Goal: Task Accomplishment & Management: Manage account settings

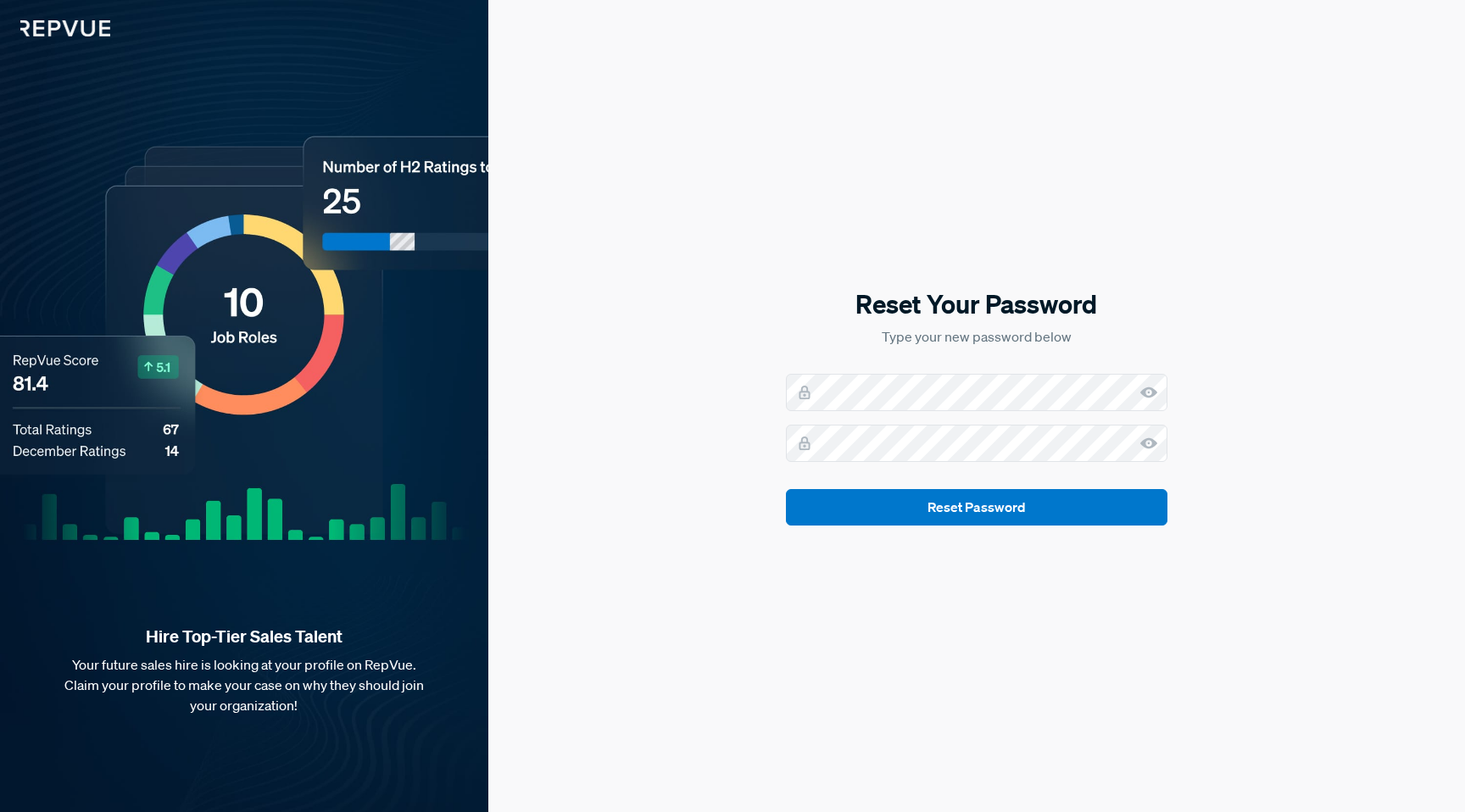
click at [1152, 396] on use at bounding box center [1148, 393] width 17 height 11
click at [1152, 445] on use at bounding box center [1148, 444] width 17 height 11
click at [973, 508] on button "Reset Password" at bounding box center [977, 507] width 381 height 36
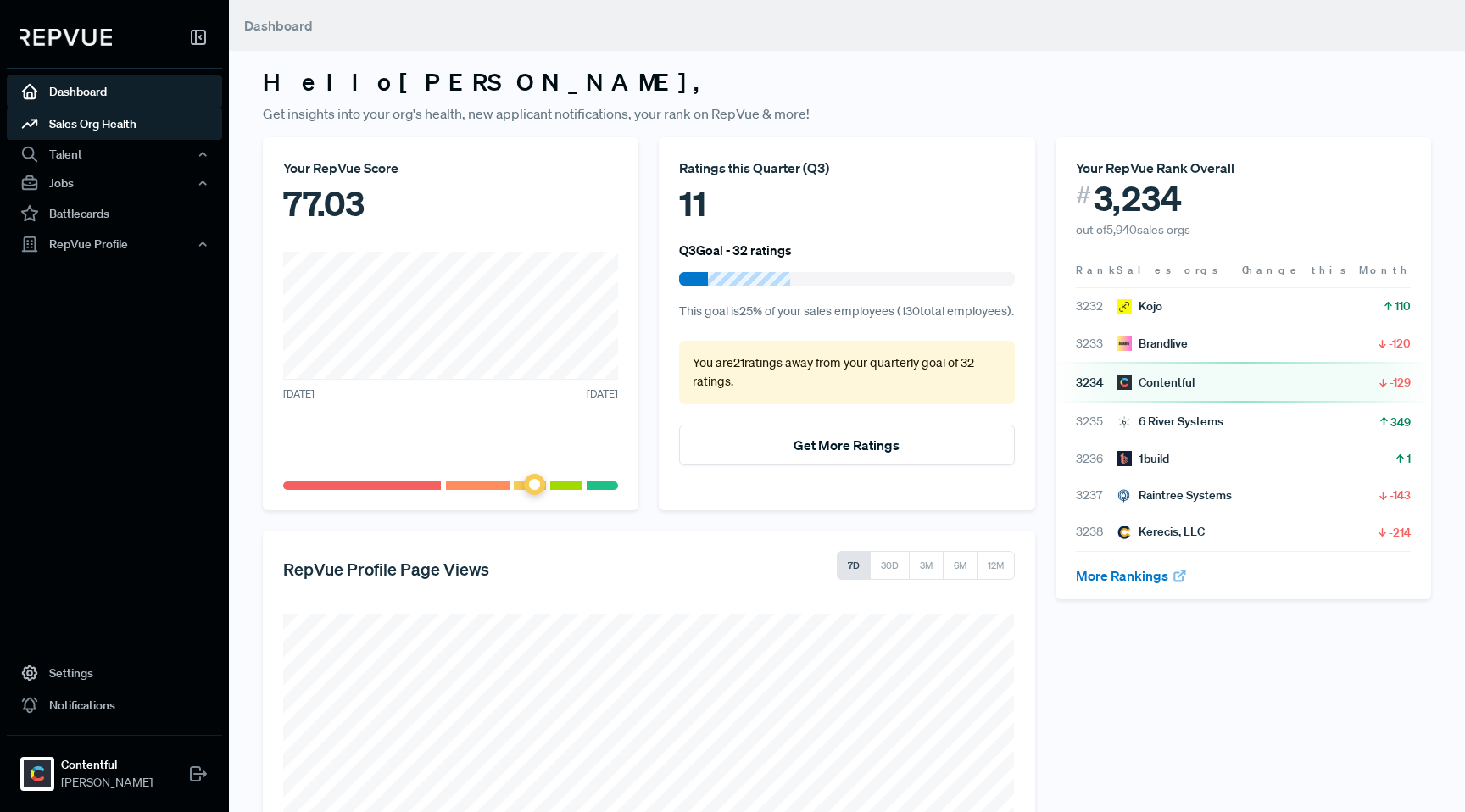
click at [104, 126] on link "Sales Org Health" at bounding box center [113, 123] width 215 height 32
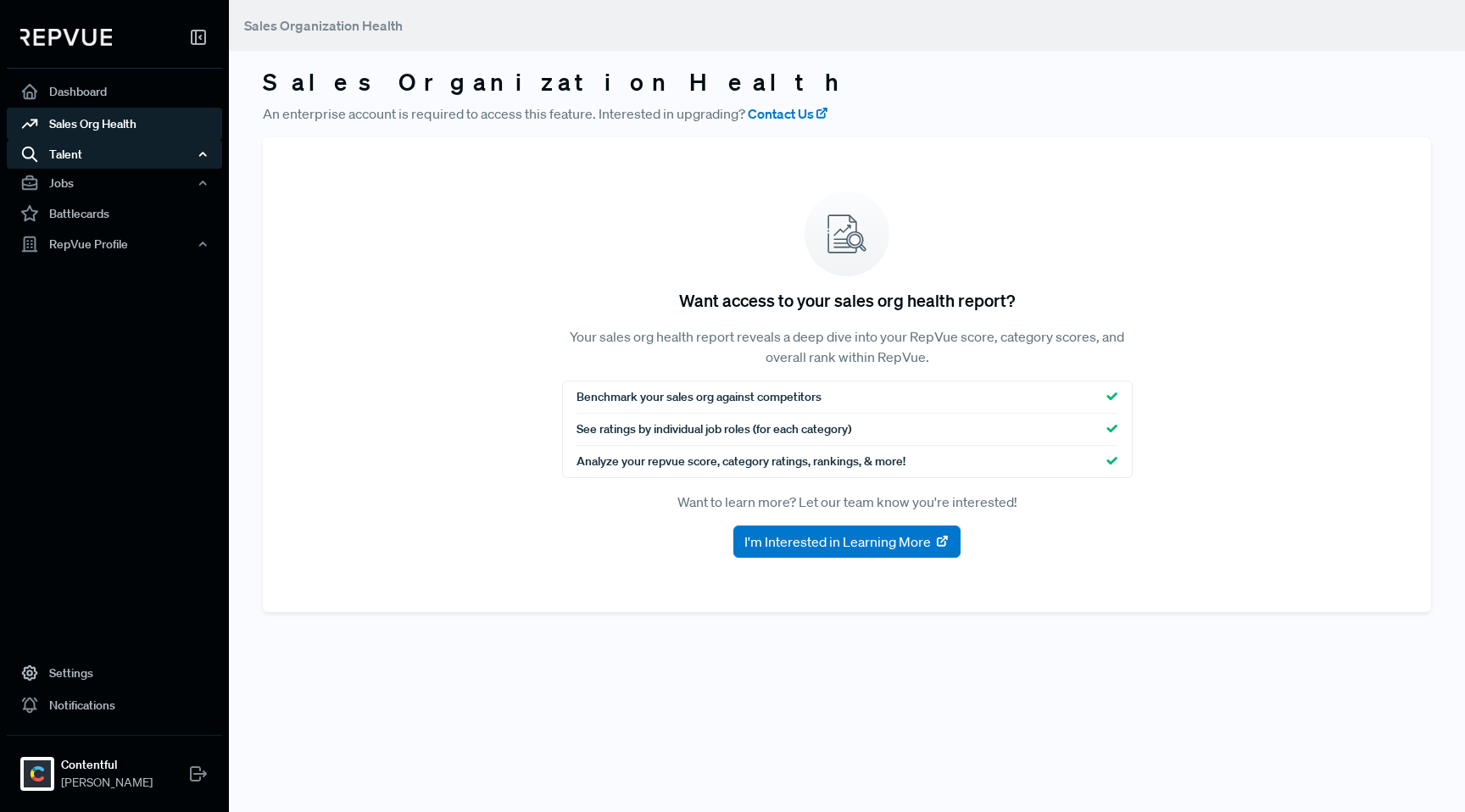
click at [74, 154] on div "Talent" at bounding box center [113, 154] width 215 height 29
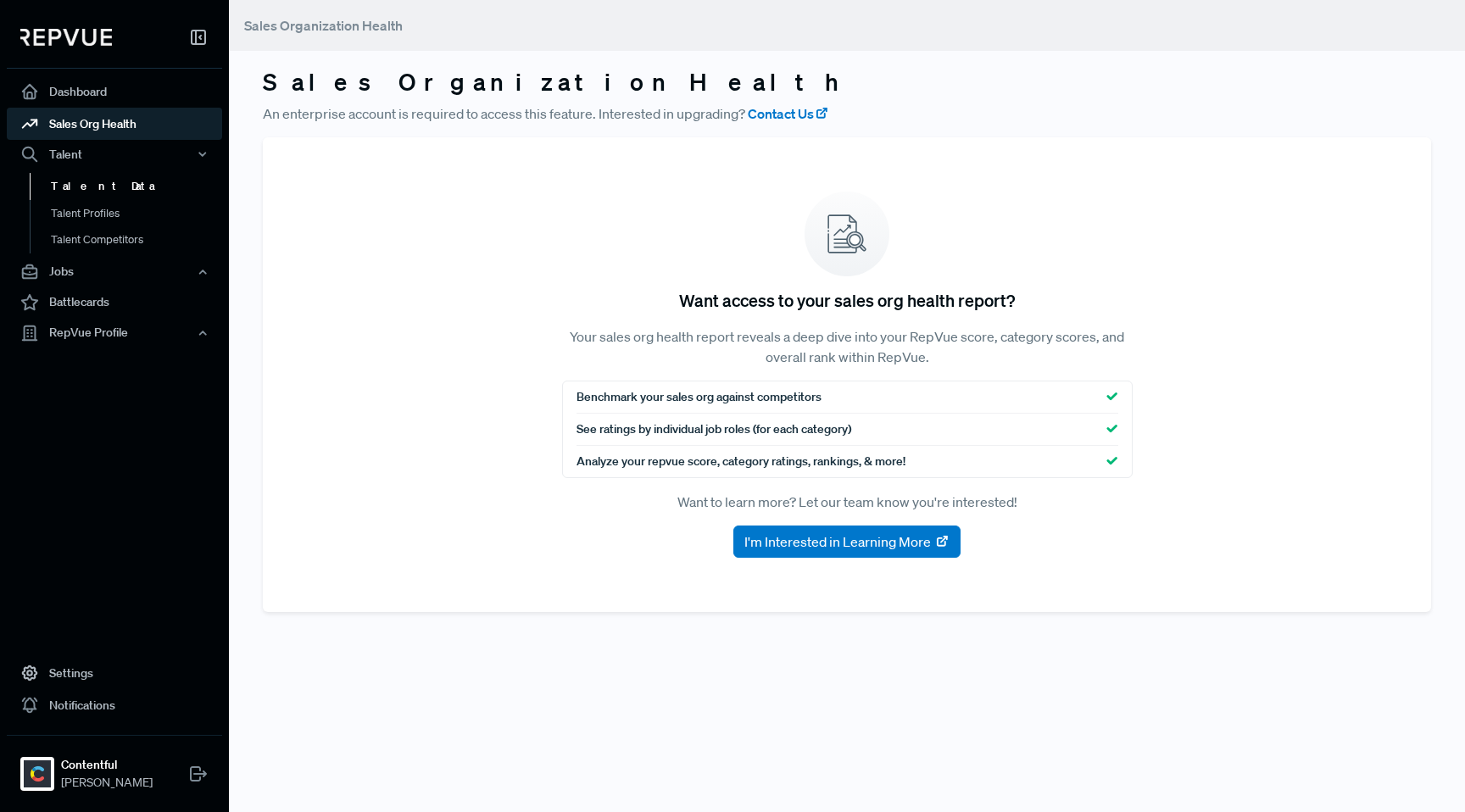
click at [73, 183] on link "Talent Data" at bounding box center [137, 186] width 215 height 27
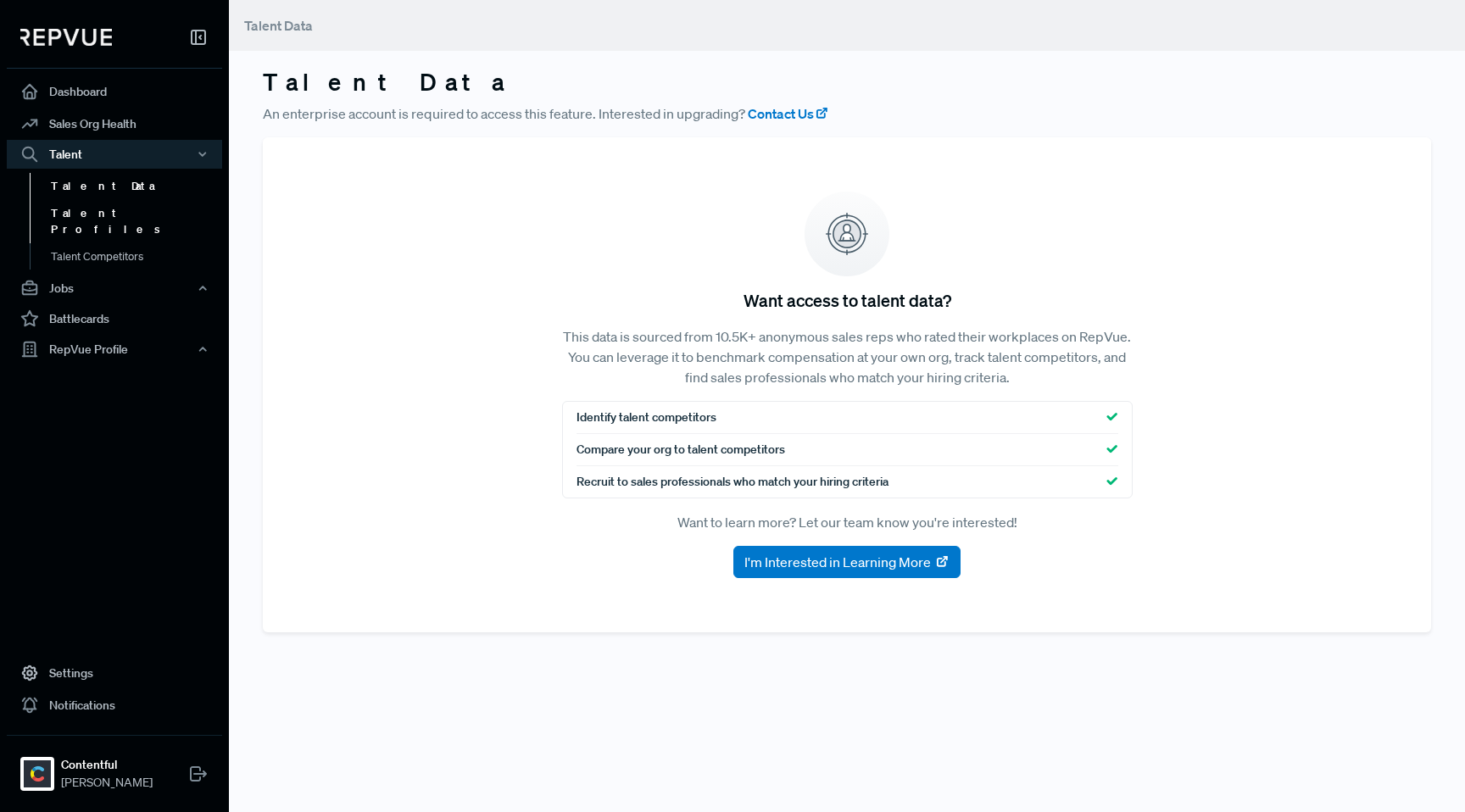
click at [74, 210] on link "Talent Profiles" at bounding box center [137, 221] width 215 height 44
click at [74, 243] on link "Talent Competitors" at bounding box center [137, 265] width 215 height 44
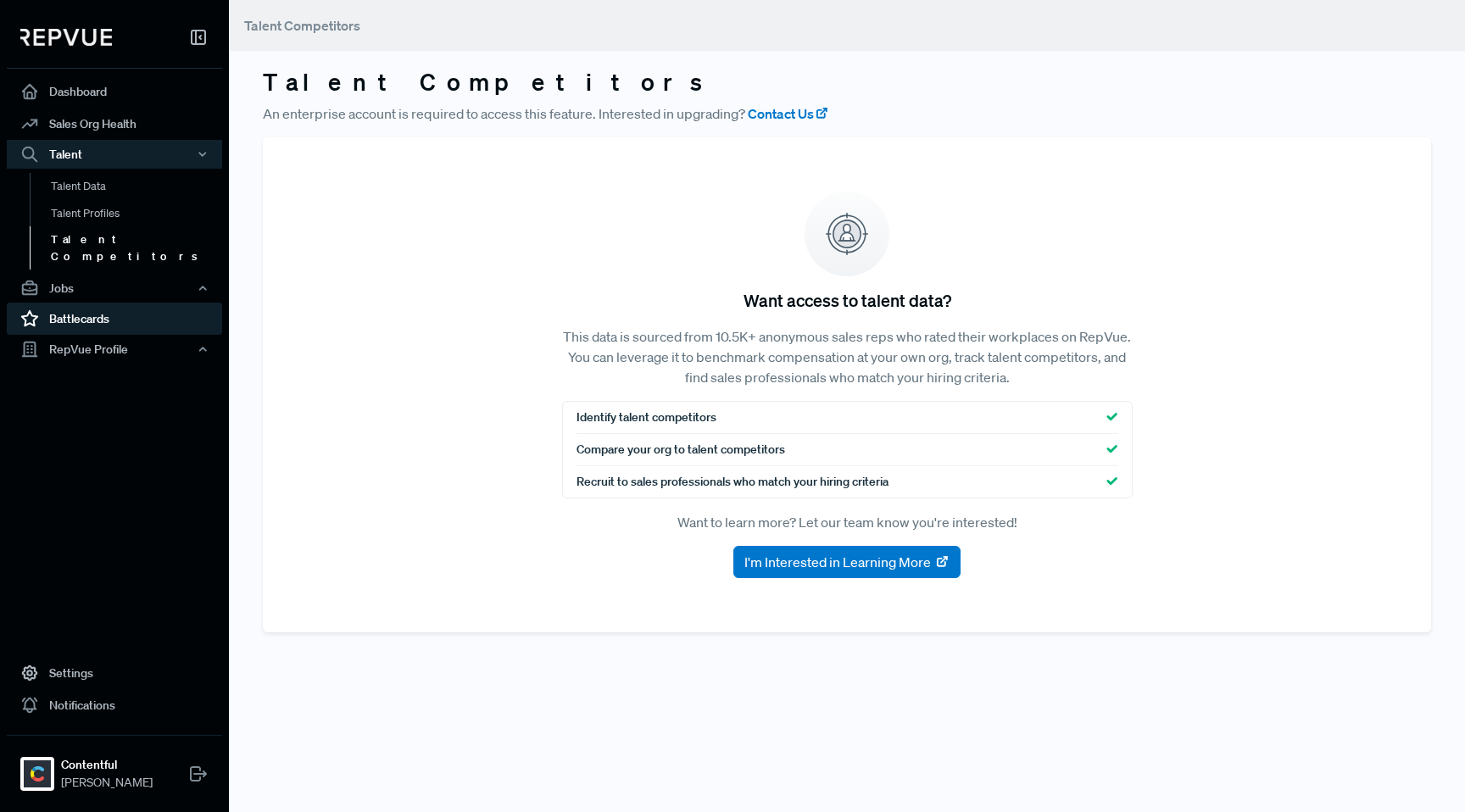
click at [72, 302] on link "Battlecards" at bounding box center [113, 318] width 215 height 32
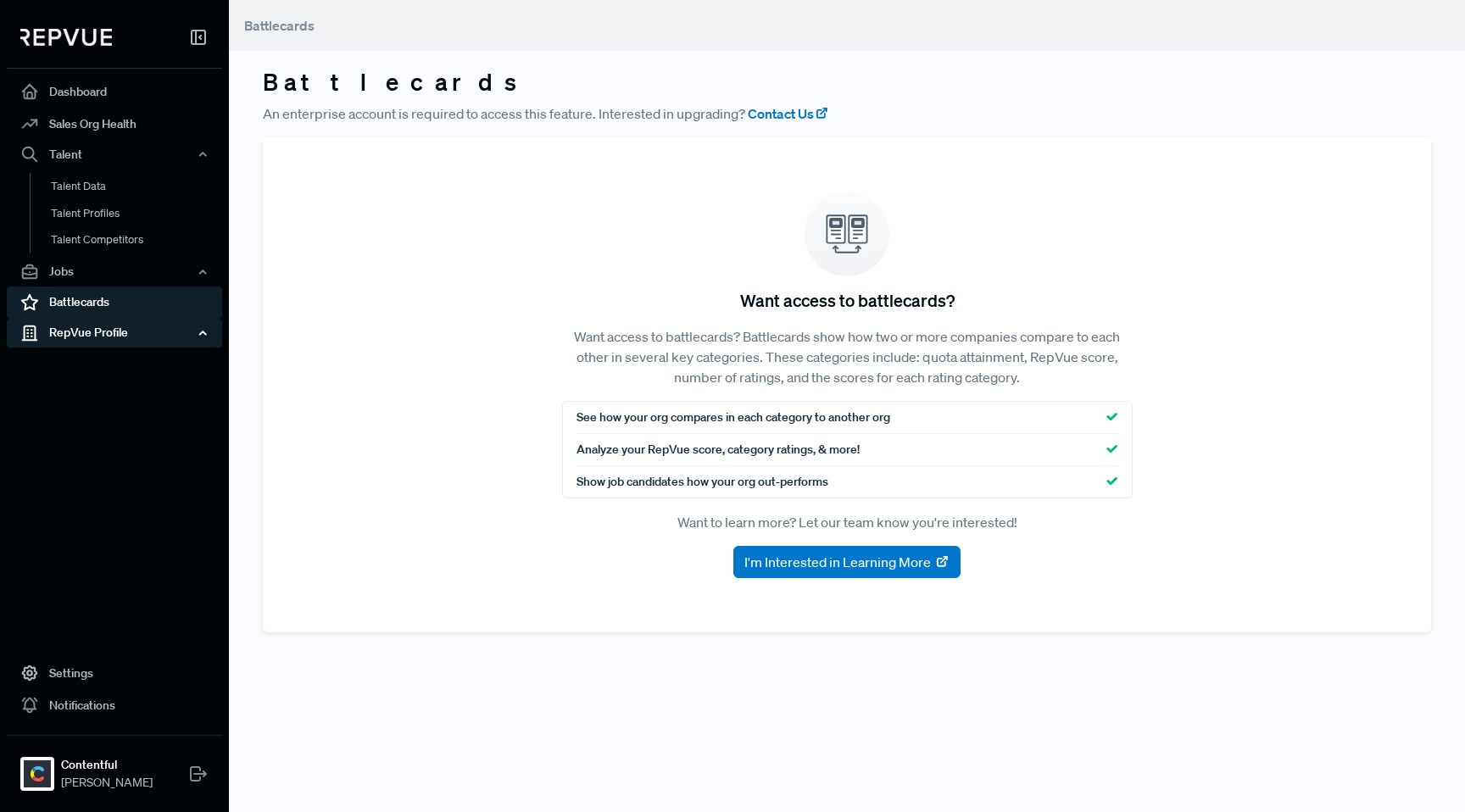
click at [72, 331] on div "RepVue Profile" at bounding box center [113, 333] width 215 height 29
click at [74, 363] on link "Profile Overview" at bounding box center [137, 374] width 215 height 44
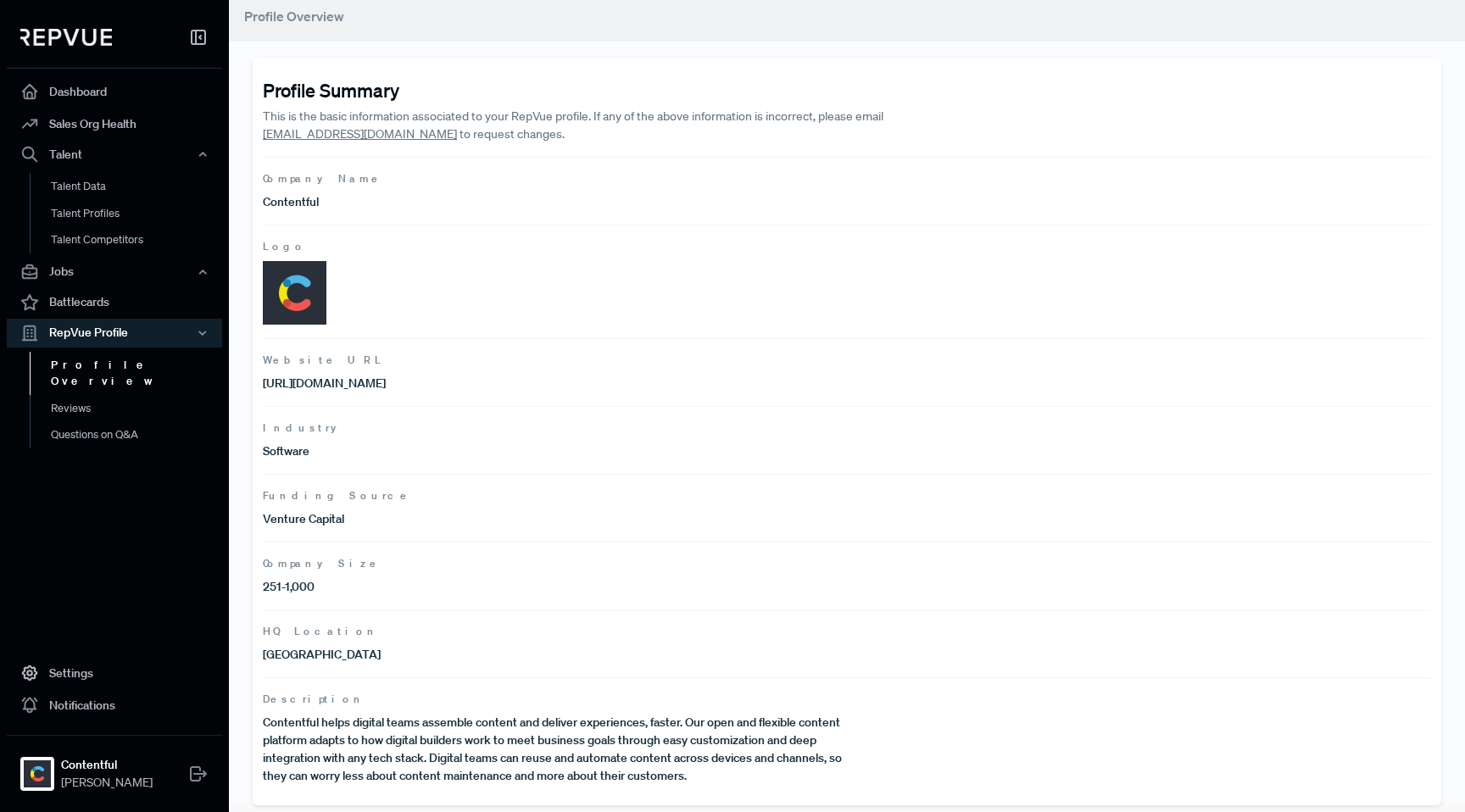
scroll to position [16, 0]
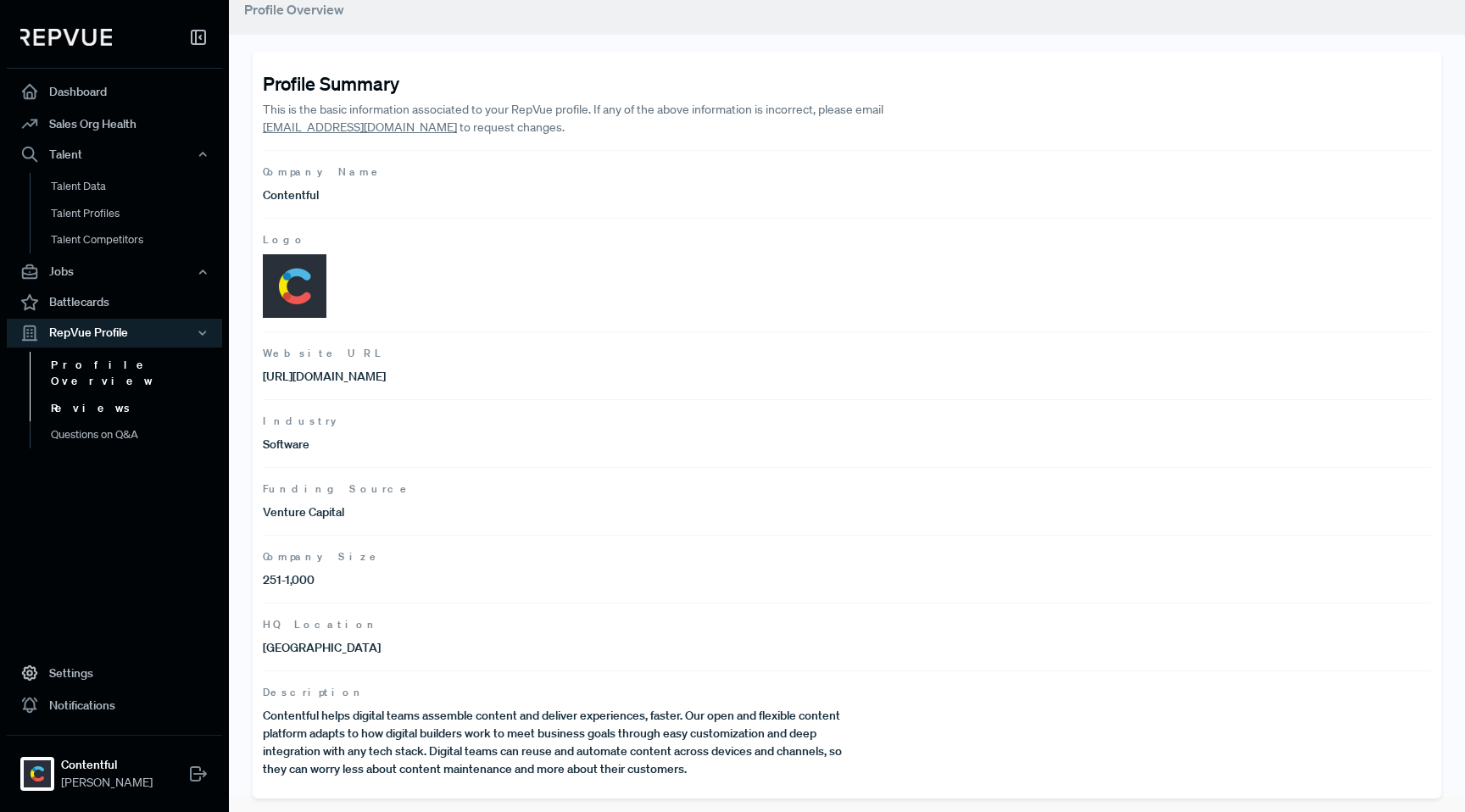
click at [97, 395] on link "Reviews" at bounding box center [137, 408] width 215 height 27
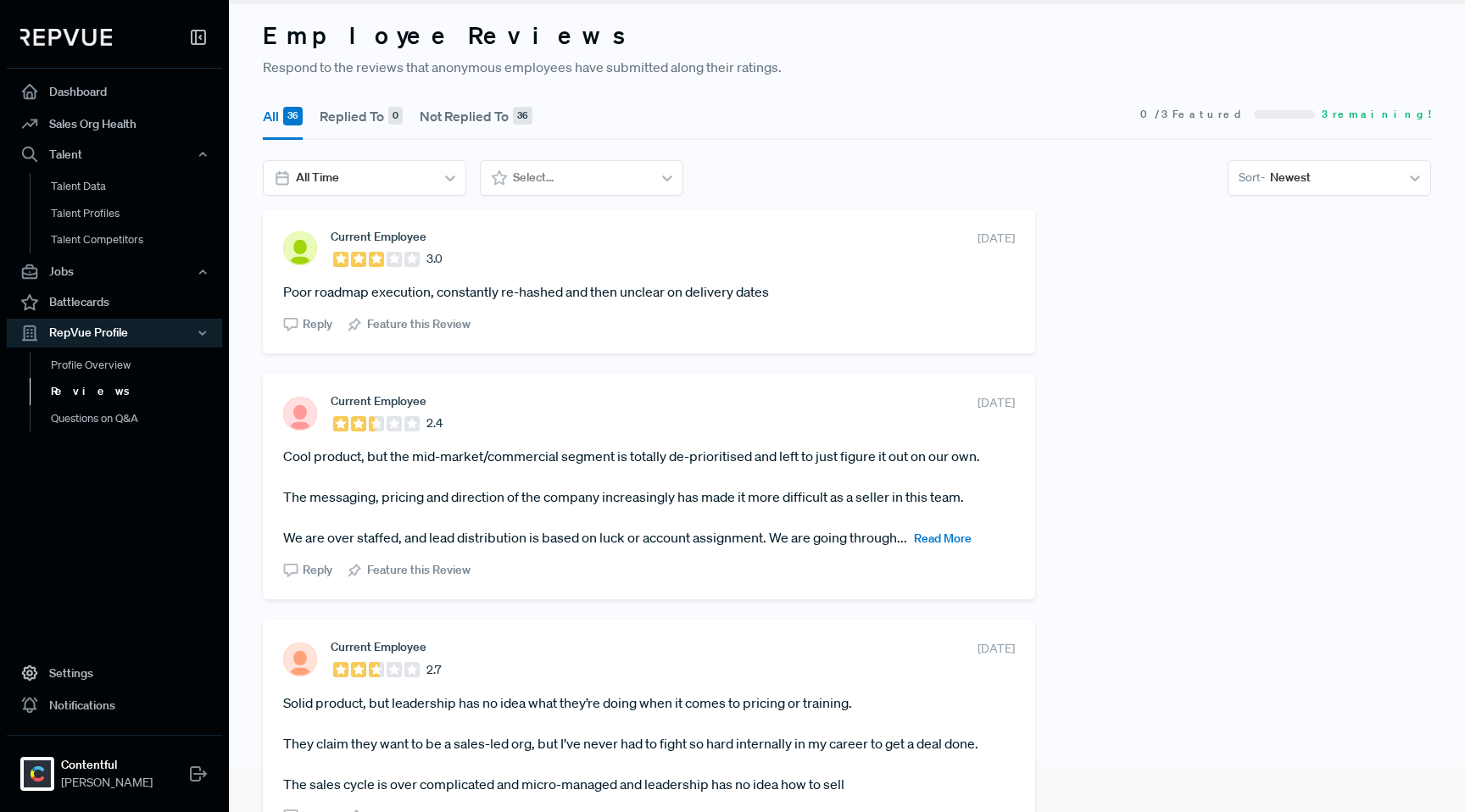
scroll to position [47, 0]
click at [316, 322] on span "Reply" at bounding box center [317, 323] width 30 height 18
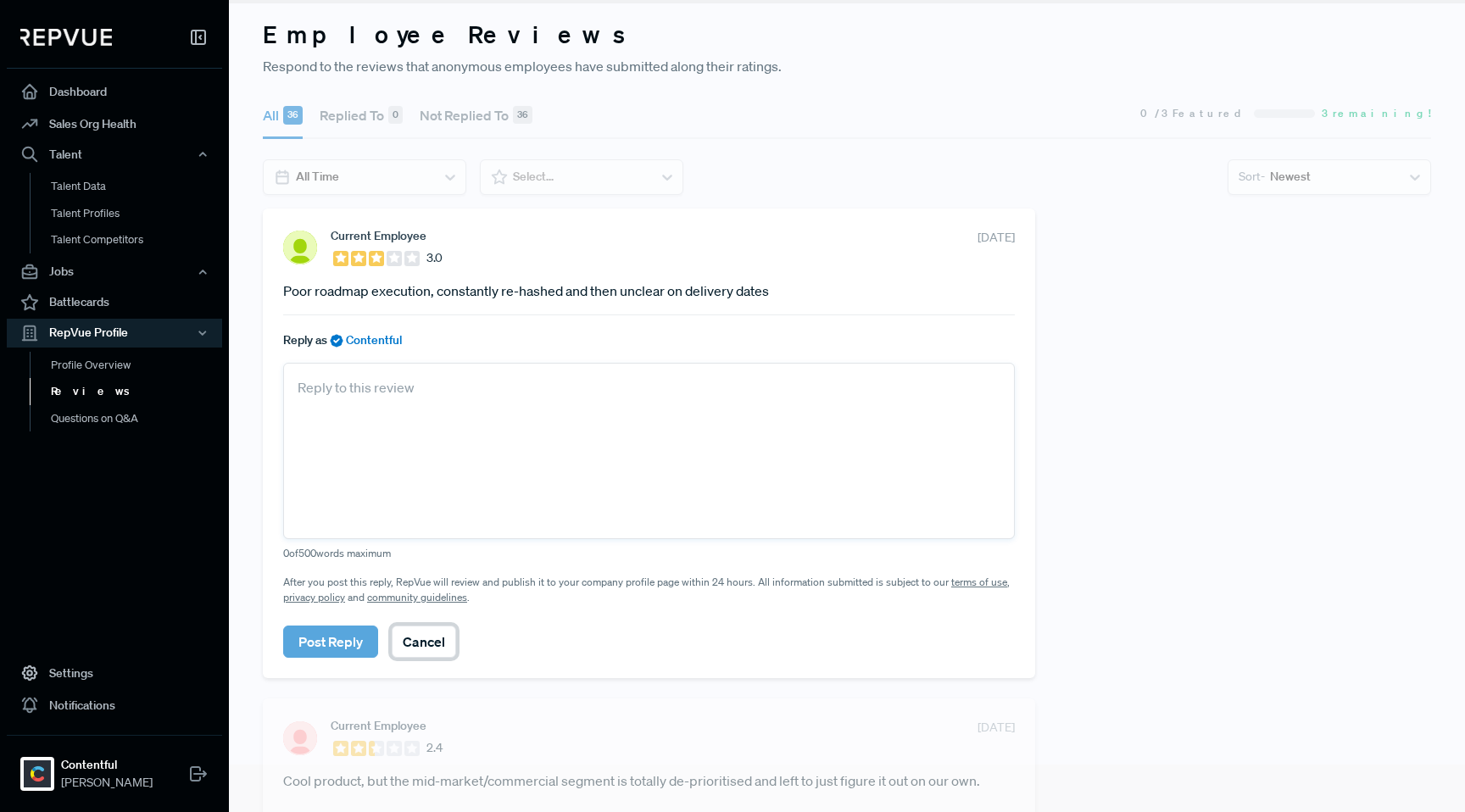
click at [416, 640] on button "Cancel" at bounding box center [423, 641] width 64 height 32
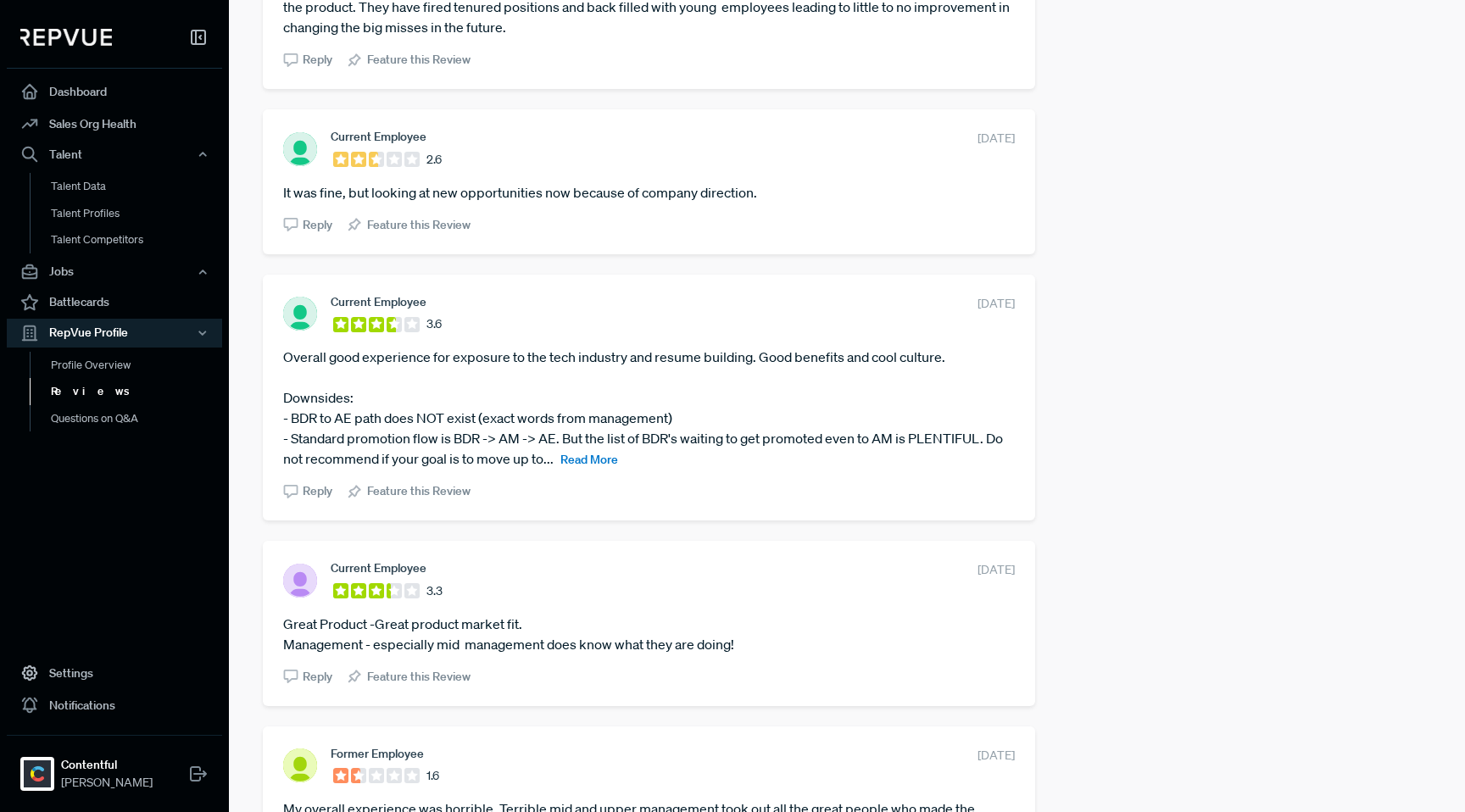
scroll to position [2816, 0]
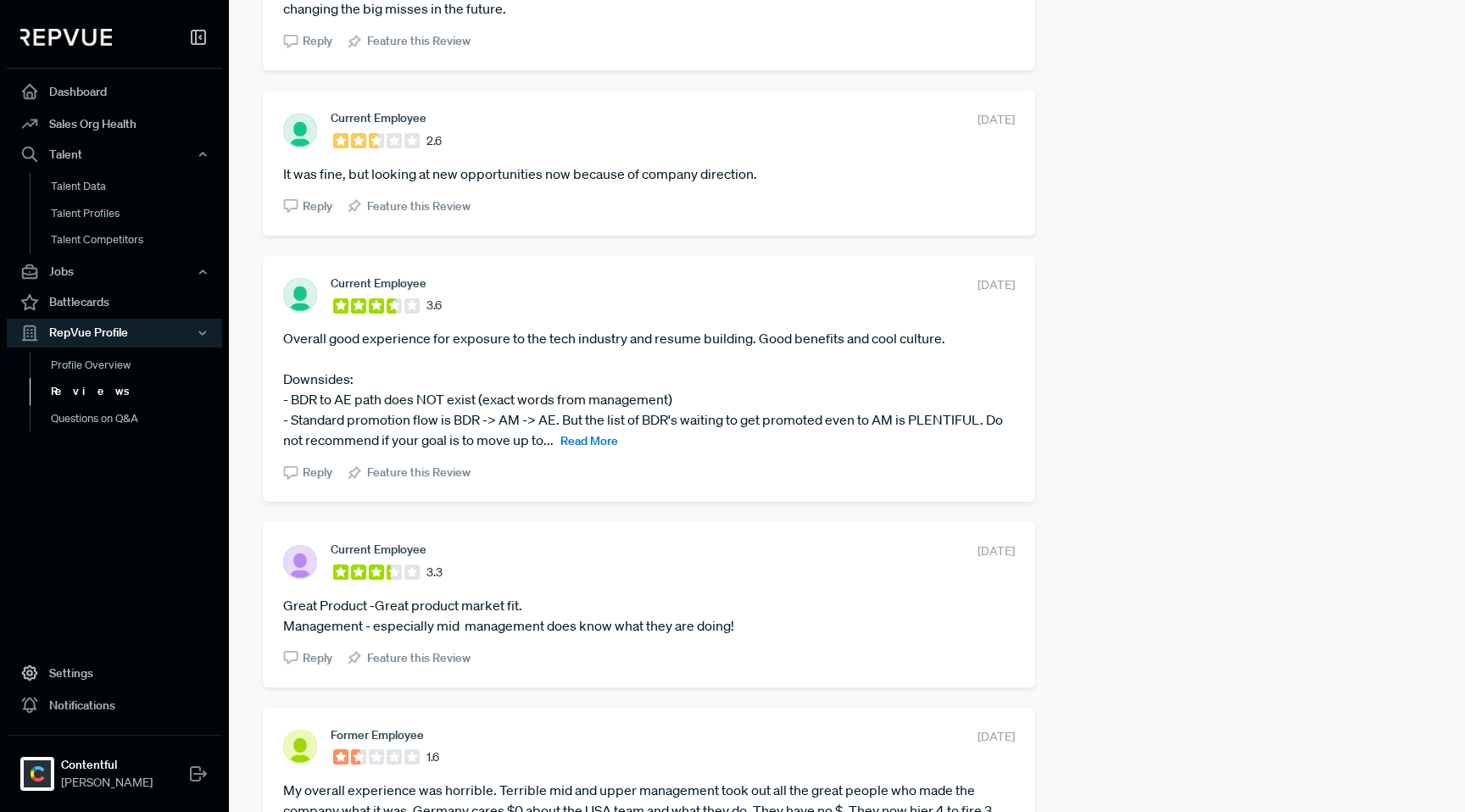
click at [583, 433] on span "Read More" at bounding box center [588, 440] width 57 height 15
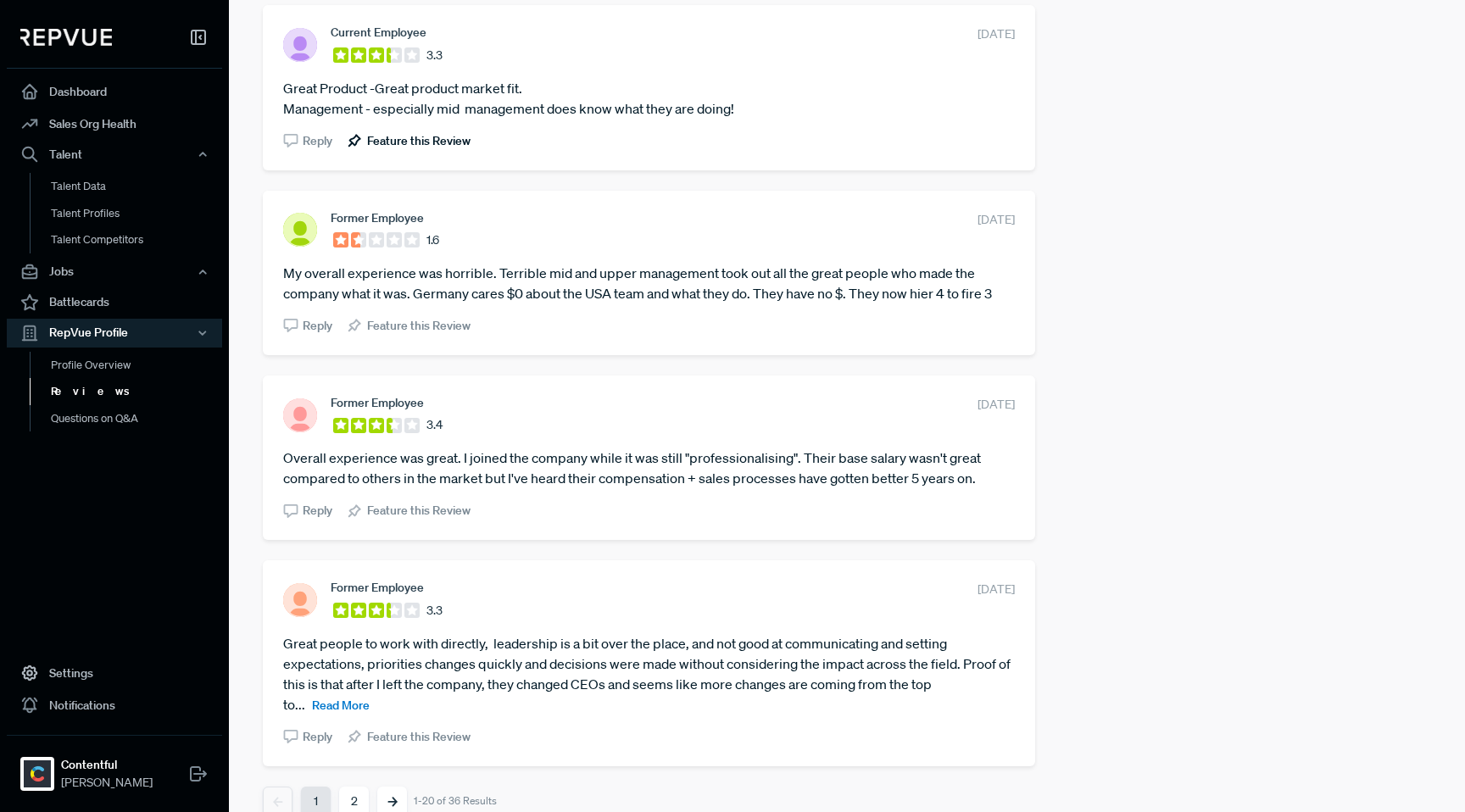
scroll to position [3398, 0]
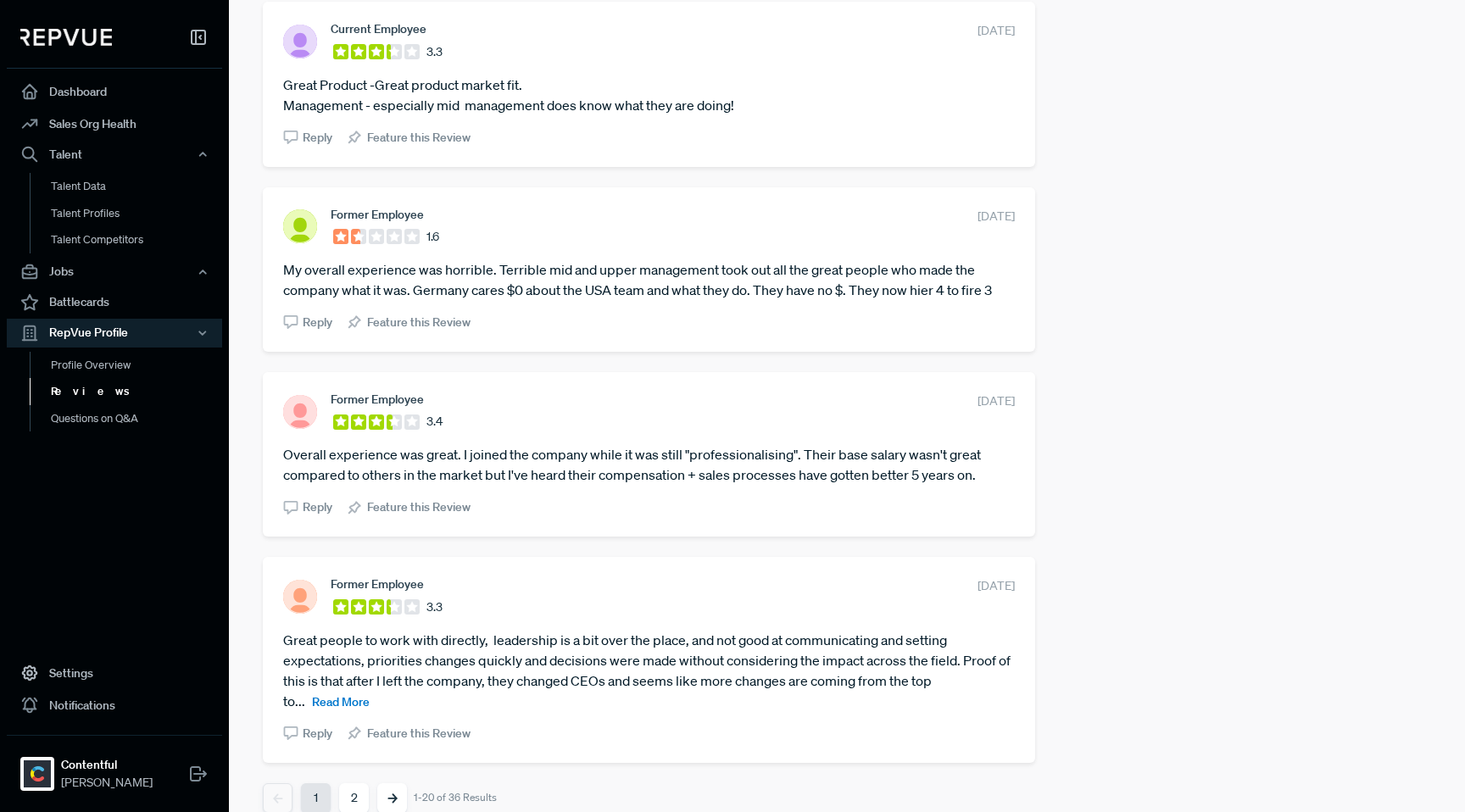
click at [351, 783] on button "2" at bounding box center [354, 797] width 30 height 30
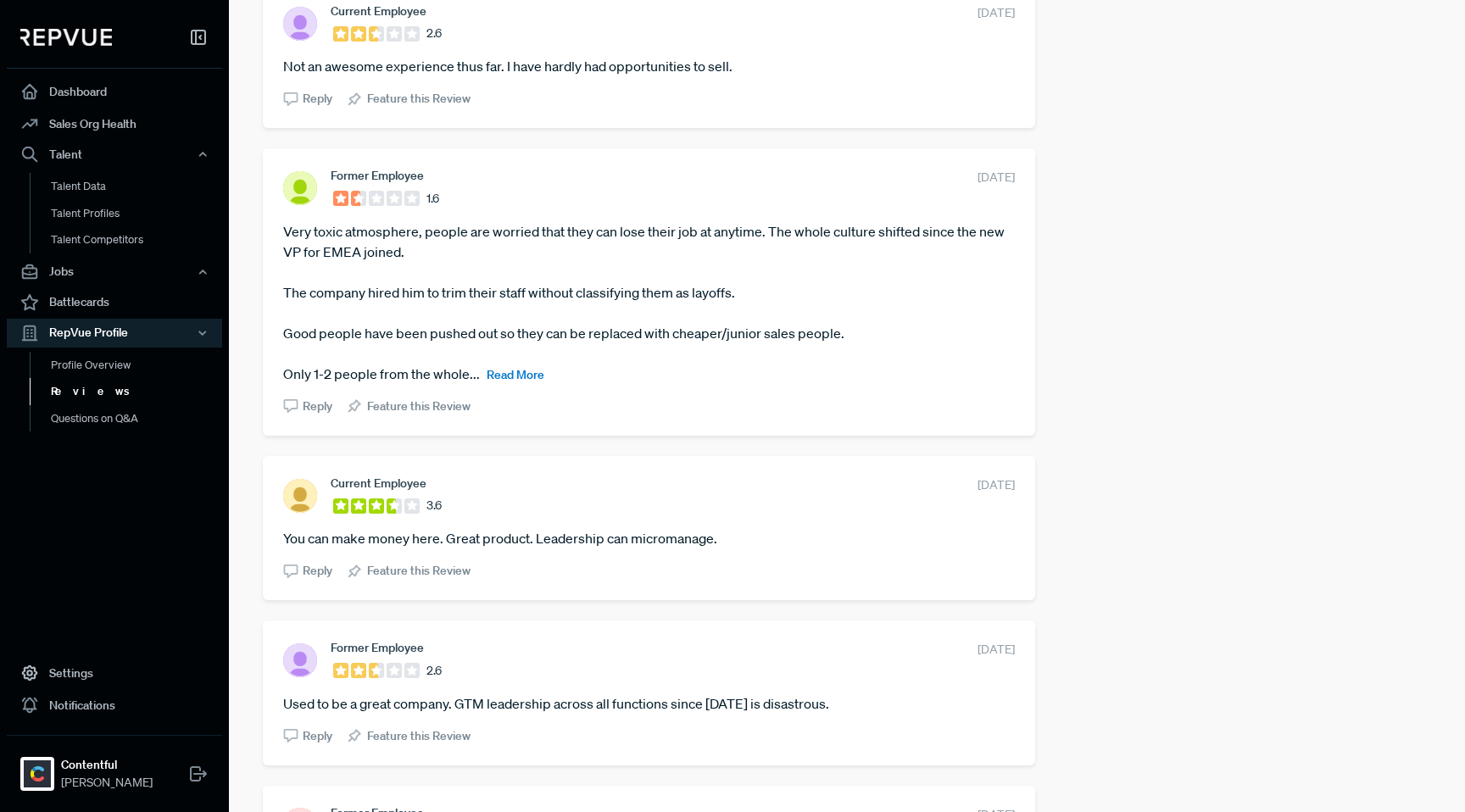
scroll to position [2508, 0]
